Goal: Task Accomplishment & Management: Complete application form

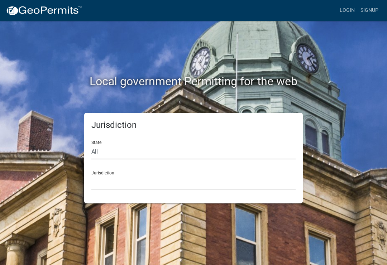
click at [161, 150] on select "All [US_STATE] [US_STATE] [US_STATE] [US_STATE] [US_STATE] [US_STATE] [US_STATE…" at bounding box center [193, 152] width 204 height 15
select select "[US_STATE]"
click at [145, 176] on select "[GEOGRAPHIC_DATA], [US_STATE] [GEOGRAPHIC_DATA], [US_STATE] [GEOGRAPHIC_DATA], …" at bounding box center [193, 182] width 204 height 15
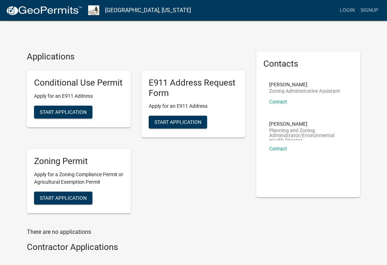
click at [80, 197] on span "Start Application" at bounding box center [63, 199] width 47 height 6
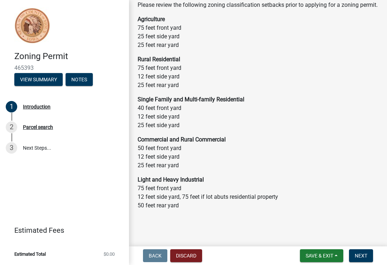
scroll to position [48, 0]
click at [43, 128] on div "Parcel search" at bounding box center [38, 127] width 30 height 5
click at [48, 123] on div "2 Parcel search" at bounding box center [62, 127] width 112 height 11
click at [71, 107] on div "Role: Applicant" at bounding box center [64, 107] width 39 height 10
click at [36, 149] on link "3 Next Steps..." at bounding box center [64, 148] width 129 height 21
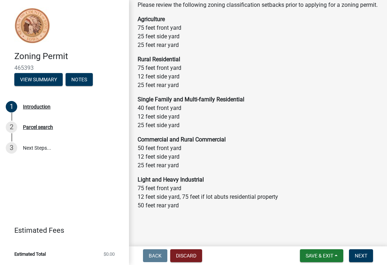
click at [43, 145] on link "3 Next Steps..." at bounding box center [64, 148] width 129 height 21
click at [46, 126] on div "Parcel search" at bounding box center [38, 127] width 30 height 5
click at [69, 113] on link "1 Introduction" at bounding box center [64, 107] width 129 height 21
click at [47, 105] on div "Introduction" at bounding box center [37, 106] width 28 height 5
click at [46, 126] on div "Parcel search" at bounding box center [38, 127] width 30 height 5
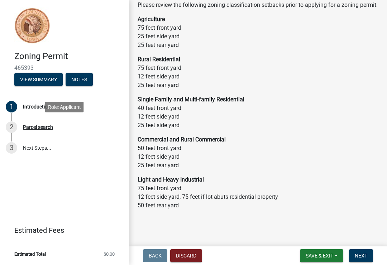
click at [41, 149] on link "3 Next Steps..." at bounding box center [64, 148] width 129 height 21
click at [364, 258] on span "Next" at bounding box center [361, 256] width 13 height 6
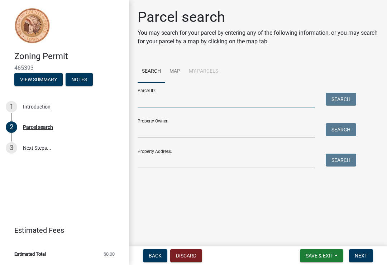
click at [187, 97] on input "Parcel ID:" at bounding box center [227, 100] width 178 height 15
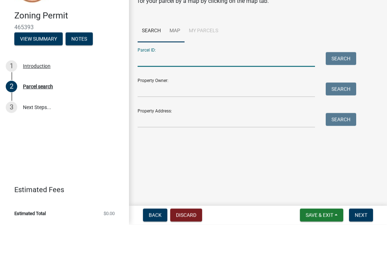
click at [180, 60] on link "Map" at bounding box center [174, 71] width 19 height 23
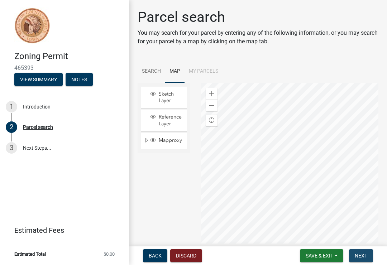
click at [363, 256] on span "Next" at bounding box center [361, 256] width 13 height 6
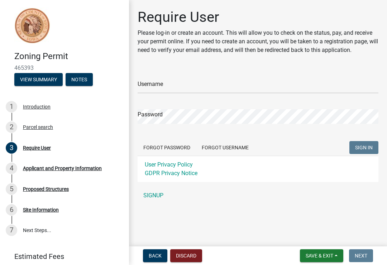
click at [158, 197] on link "SIGNUP" at bounding box center [258, 196] width 241 height 14
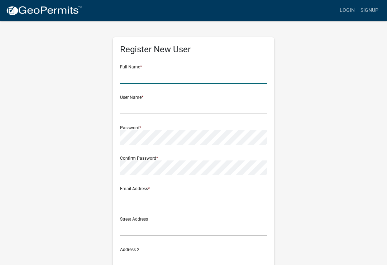
click at [183, 77] on input "text" at bounding box center [193, 76] width 147 height 15
type input "[PERSON_NAME]"
click at [175, 109] on input "text" at bounding box center [193, 107] width 147 height 15
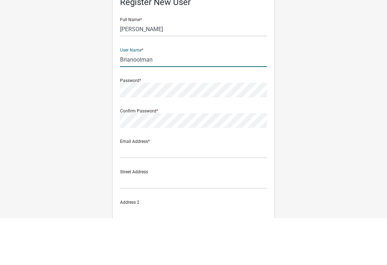
type input "Brianoolman"
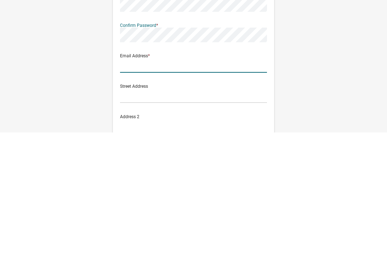
click at [182, 191] on input "text" at bounding box center [193, 198] width 147 height 15
type input "[EMAIL_ADDRESS][DOMAIN_NAME]"
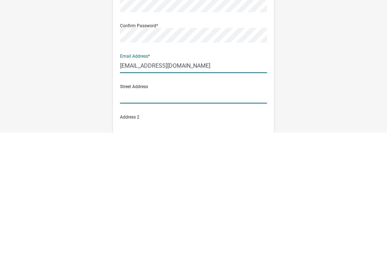
click at [172, 222] on input "text" at bounding box center [193, 229] width 147 height 15
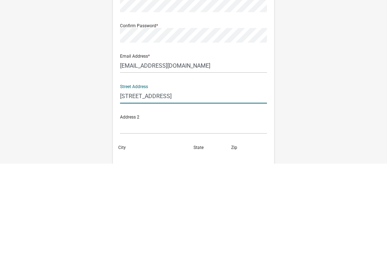
scroll to position [58, 0]
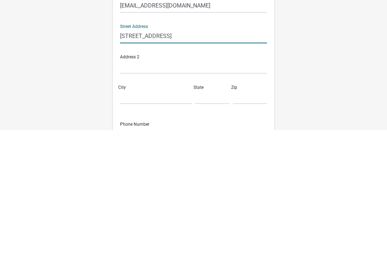
type input "[STREET_ADDRESS]"
click at [166, 225] on input "City" at bounding box center [156, 232] width 72 height 15
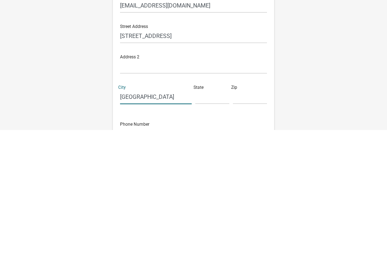
type input "[GEOGRAPHIC_DATA]"
click at [213, 225] on input "text" at bounding box center [213, 232] width 34 height 15
type input "Ia"
click at [252, 225] on input "text" at bounding box center [250, 232] width 34 height 15
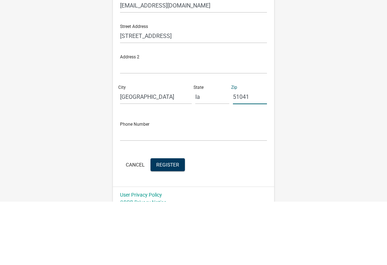
scroll to position [130, 0]
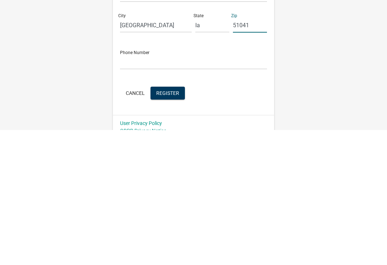
type input "51041"
click at [198, 190] on input "text" at bounding box center [193, 197] width 147 height 15
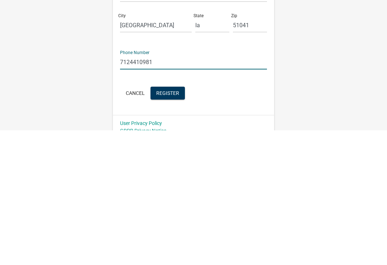
scroll to position [138, 0]
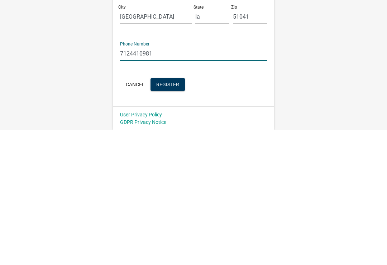
type input "7124410981"
click at [172, 217] on span "Register" at bounding box center [167, 220] width 23 height 6
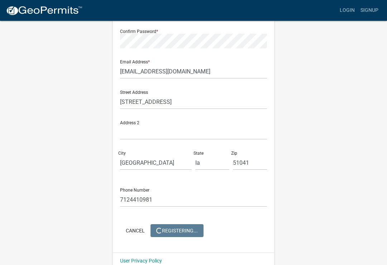
scroll to position [0, 0]
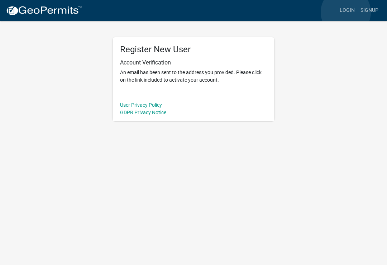
click at [347, 12] on link "Login" at bounding box center [347, 11] width 21 height 14
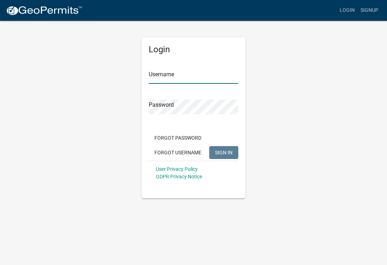
click at [181, 75] on input "Username" at bounding box center [194, 76] width 90 height 15
type input "Brianoolman"
click at [224, 152] on button "SIGN IN" at bounding box center [224, 152] width 29 height 13
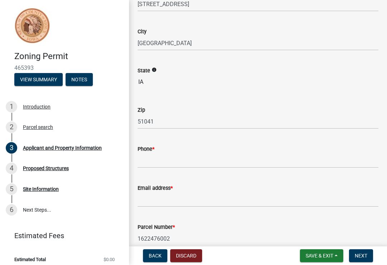
scroll to position [148, 0]
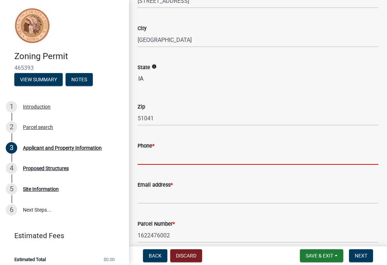
click at [181, 152] on input "Phone *" at bounding box center [258, 157] width 241 height 15
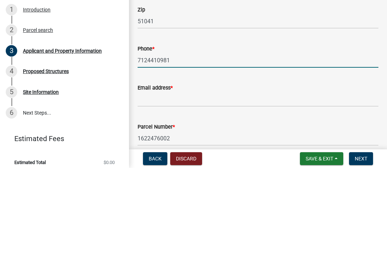
type input "7124410981"
click at [189, 189] on input "Email address *" at bounding box center [258, 196] width 241 height 15
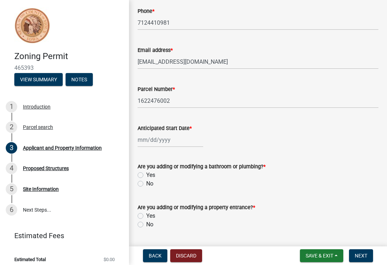
scroll to position [283, 0]
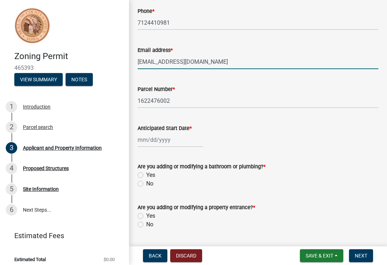
type input "[EMAIL_ADDRESS][DOMAIN_NAME]"
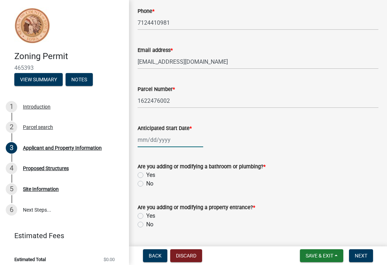
click at [162, 138] on div at bounding box center [171, 140] width 66 height 15
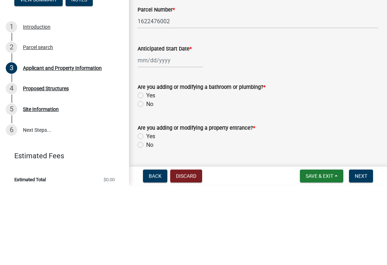
select select "8"
select select "2025"
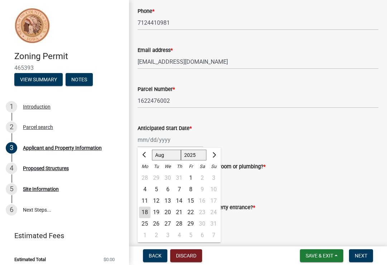
click at [169, 156] on select "Jan Feb Mar Apr May Jun Jul Aug Sep Oct Nov Dec" at bounding box center [166, 155] width 29 height 11
select select "9"
click at [149, 176] on div "1" at bounding box center [144, 178] width 11 height 11
type input "09/01/2025"
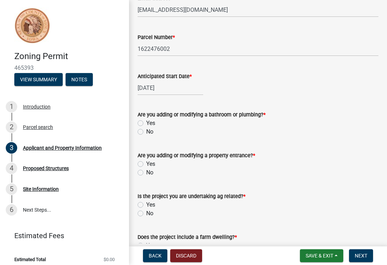
scroll to position [336, 0]
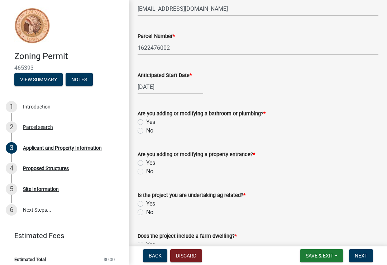
click at [146, 132] on label "No" at bounding box center [149, 131] width 7 height 9
click at [146, 131] on input "No" at bounding box center [148, 129] width 5 height 5
radio input "true"
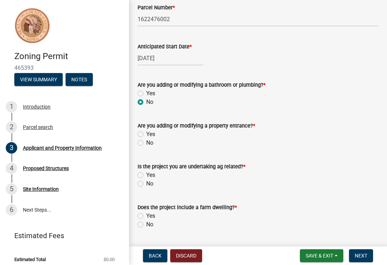
scroll to position [369, 0]
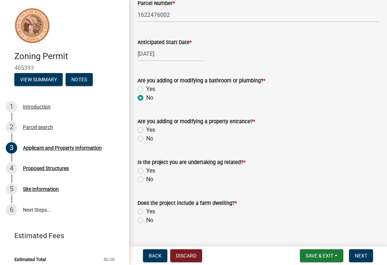
click at [146, 140] on label "No" at bounding box center [149, 139] width 7 height 9
click at [146, 139] on input "No" at bounding box center [148, 137] width 5 height 5
radio input "true"
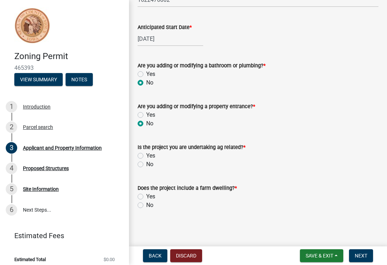
scroll to position [384, 0]
click at [143, 153] on div "Yes" at bounding box center [258, 156] width 241 height 9
click at [146, 156] on label "Yes" at bounding box center [150, 156] width 9 height 9
click at [146, 156] on input "Yes" at bounding box center [148, 154] width 5 height 5
radio input "true"
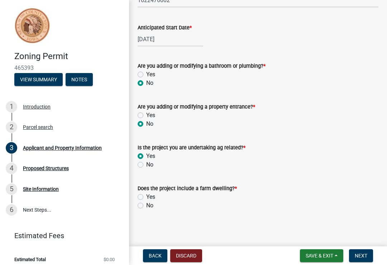
click at [146, 206] on label "No" at bounding box center [149, 206] width 7 height 9
click at [146, 206] on input "No" at bounding box center [148, 204] width 5 height 5
radio input "true"
click at [364, 254] on span "Next" at bounding box center [361, 256] width 13 height 6
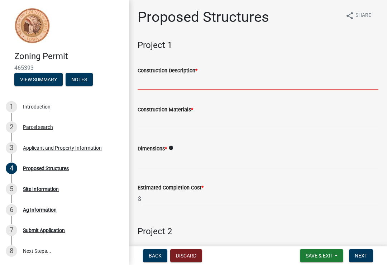
click at [166, 81] on input "Construction Description *" at bounding box center [258, 82] width 241 height 15
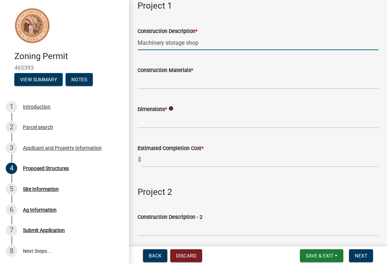
scroll to position [61, 0]
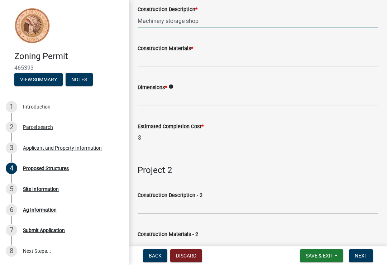
type input "Machinery storage shop"
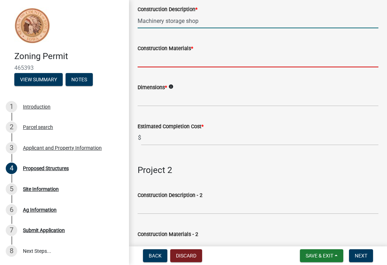
click at [198, 61] on input "Construction Materials *" at bounding box center [258, 60] width 241 height 15
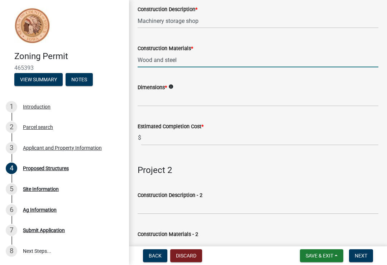
type input "Wood and steel"
click at [186, 98] on input "Dimensions *" at bounding box center [258, 99] width 241 height 15
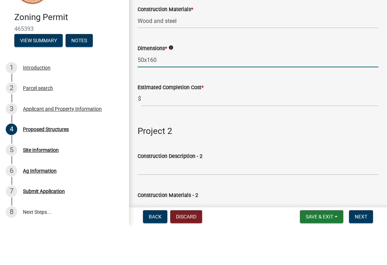
type input "50x160"
click at [198, 131] on input "text" at bounding box center [259, 138] width 237 height 15
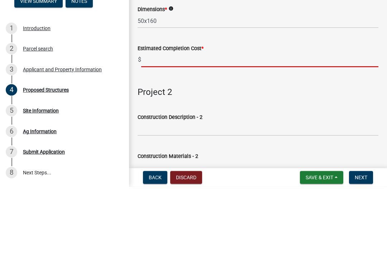
type input "$"
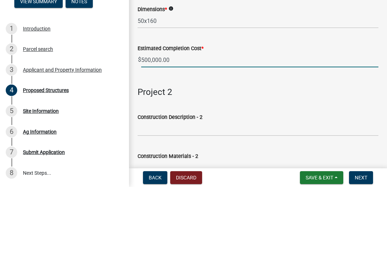
type input "500000"
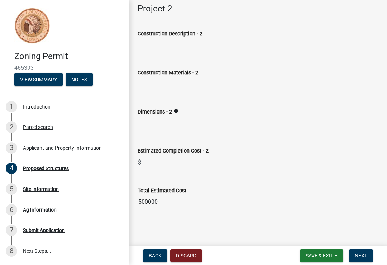
scroll to position [222, 0]
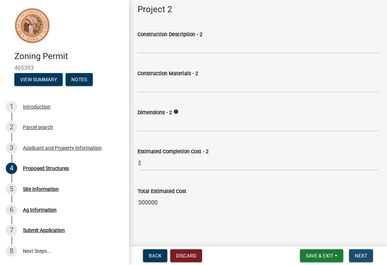
click at [361, 258] on span "Next" at bounding box center [361, 256] width 13 height 6
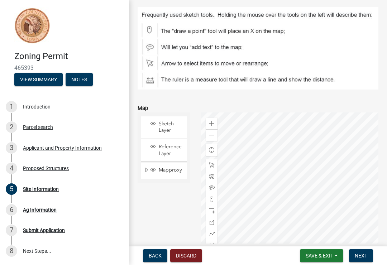
scroll to position [60, 0]
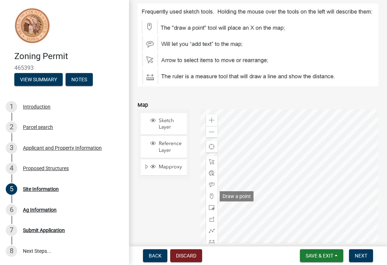
click at [213, 198] on span at bounding box center [212, 197] width 6 height 6
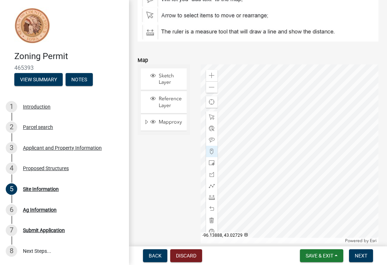
click at [363, 253] on span "Next" at bounding box center [361, 256] width 13 height 6
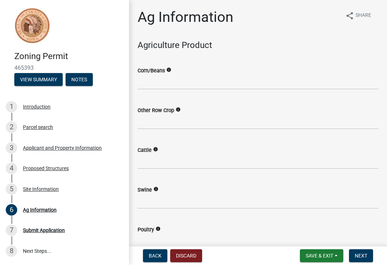
scroll to position [0, 0]
click at [171, 71] on icon "info" at bounding box center [168, 69] width 5 height 5
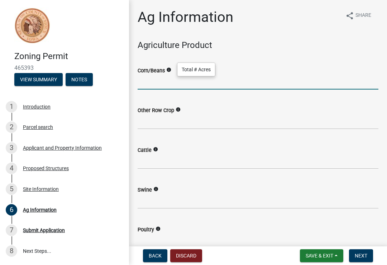
click at [267, 75] on input "text" at bounding box center [258, 82] width 241 height 15
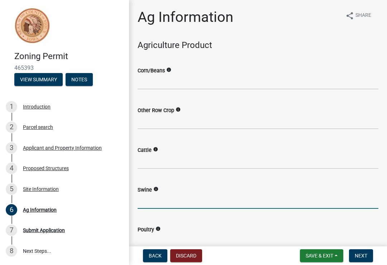
click at [166, 201] on input "text" at bounding box center [258, 201] width 241 height 15
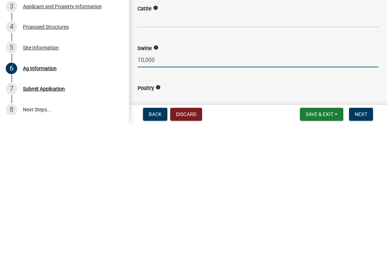
type input "10000"
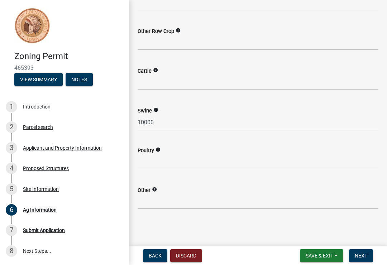
scroll to position [79, 0]
click at [361, 261] on button "Next" at bounding box center [361, 256] width 24 height 13
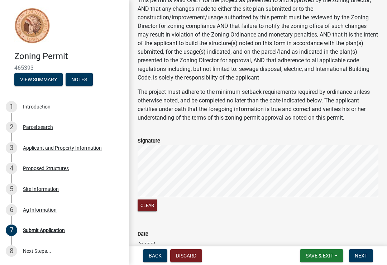
scroll to position [85, 0]
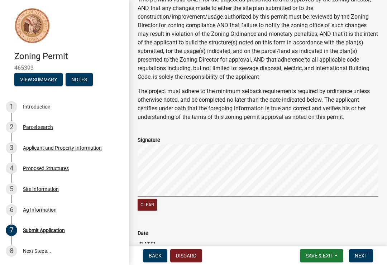
click at [364, 262] on button "Next" at bounding box center [361, 256] width 24 height 13
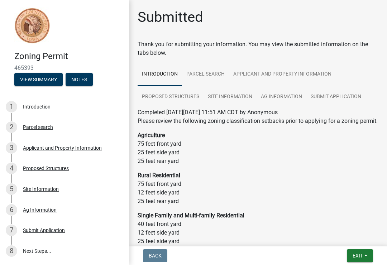
scroll to position [0, 0]
click at [363, 254] on span "Exit" at bounding box center [358, 256] width 10 height 6
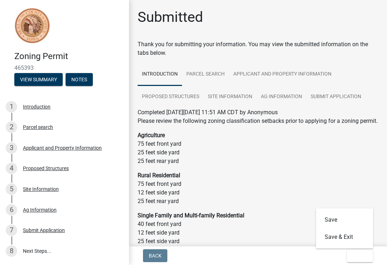
click at [340, 236] on button "Save & Exit" at bounding box center [344, 237] width 57 height 17
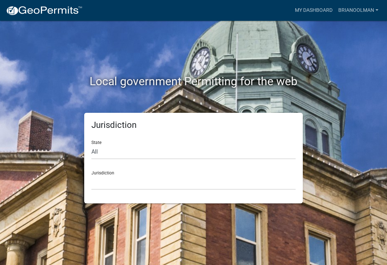
click at [361, 15] on link "Brianoolman" at bounding box center [359, 11] width 46 height 14
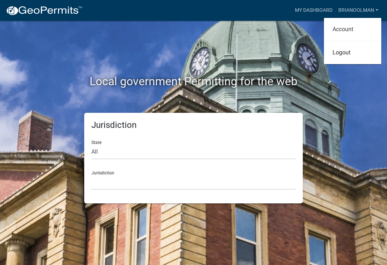
click at [351, 32] on link "Account" at bounding box center [352, 29] width 57 height 17
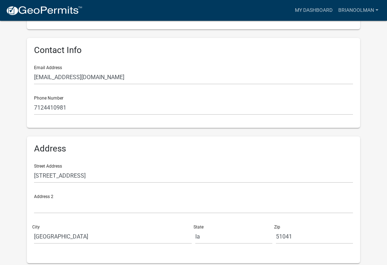
scroll to position [140, 0]
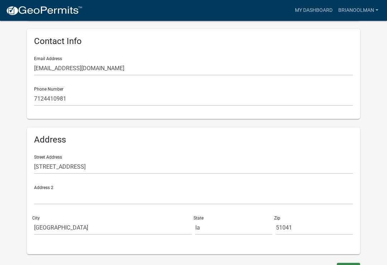
click at [351, 265] on button "Save" at bounding box center [348, 269] width 23 height 13
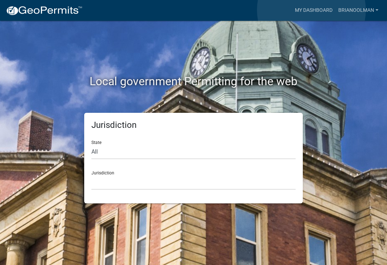
click at [312, 10] on link "My Dashboard" at bounding box center [313, 11] width 43 height 14
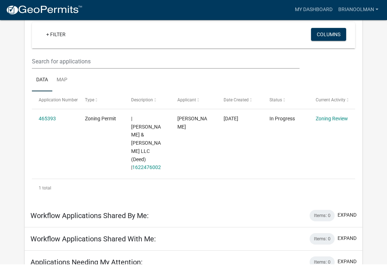
scroll to position [64, 0]
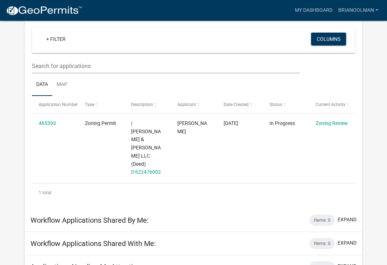
click at [150, 169] on link "1622476002" at bounding box center [146, 172] width 29 height 6
click at [48, 126] on link "465393" at bounding box center [47, 124] width 17 height 6
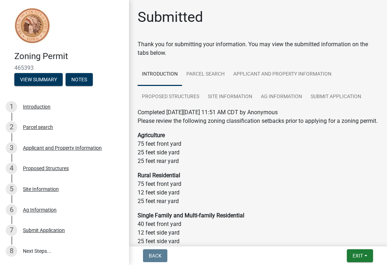
click at [42, 247] on link "8 Next Steps..." at bounding box center [64, 251] width 129 height 21
click at [159, 254] on span "Back" at bounding box center [155, 256] width 13 height 6
click at [369, 258] on button "Exit" at bounding box center [360, 256] width 26 height 13
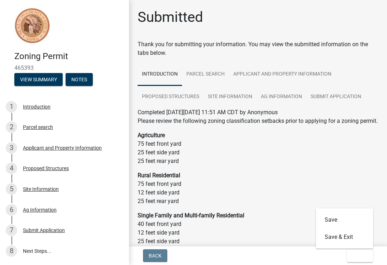
click at [345, 240] on button "Save & Exit" at bounding box center [344, 237] width 57 height 17
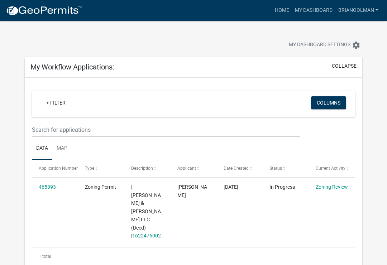
click at [324, 190] on link "Zoning Review" at bounding box center [332, 187] width 32 height 6
